Goal: Information Seeking & Learning: Check status

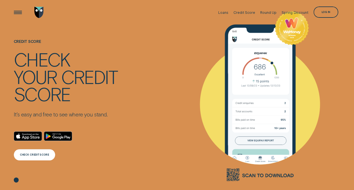
click at [38, 155] on div "CHECK CREDIT SCORE" at bounding box center [34, 154] width 29 height 2
